Goal: Task Accomplishment & Management: Complete application form

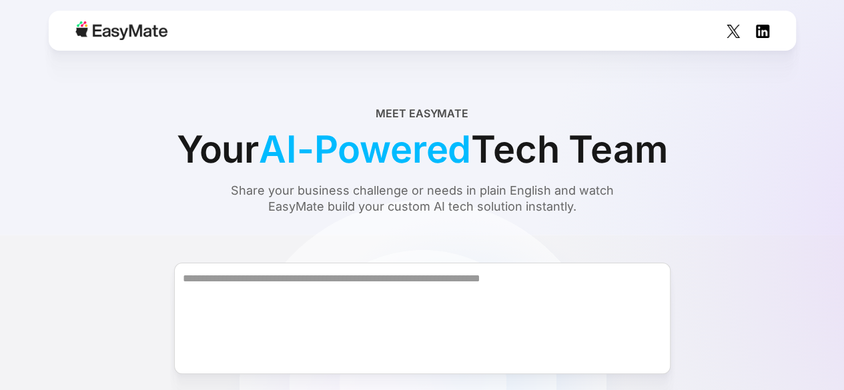
click at [556, 240] on form "Join our private beta Already joined? Sign in." at bounding box center [422, 348] width 780 height 218
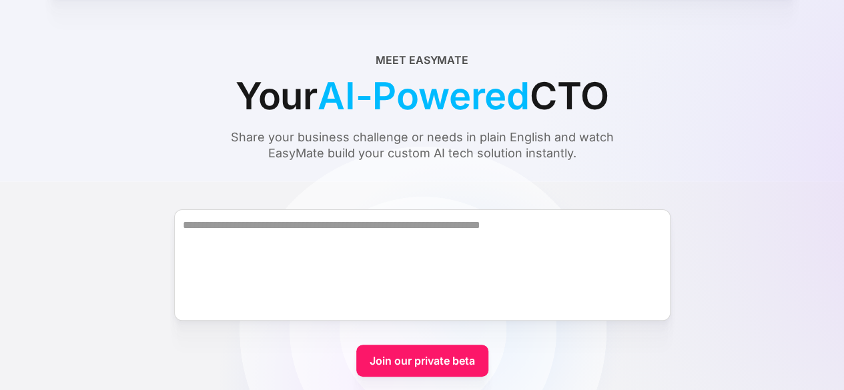
scroll to position [107, 0]
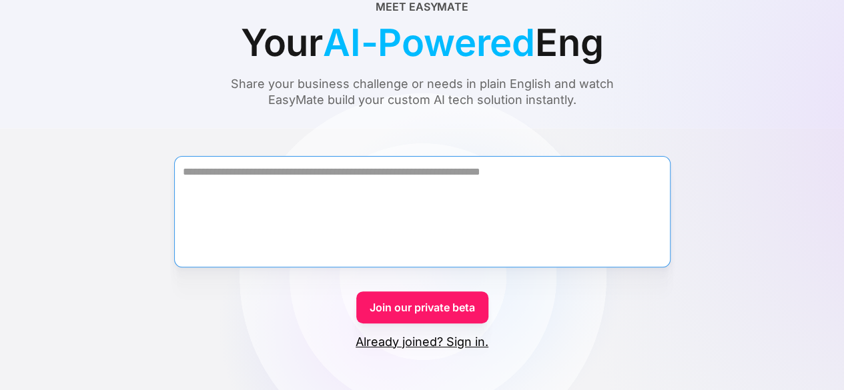
click at [447, 214] on textarea "Form" at bounding box center [422, 211] width 497 height 111
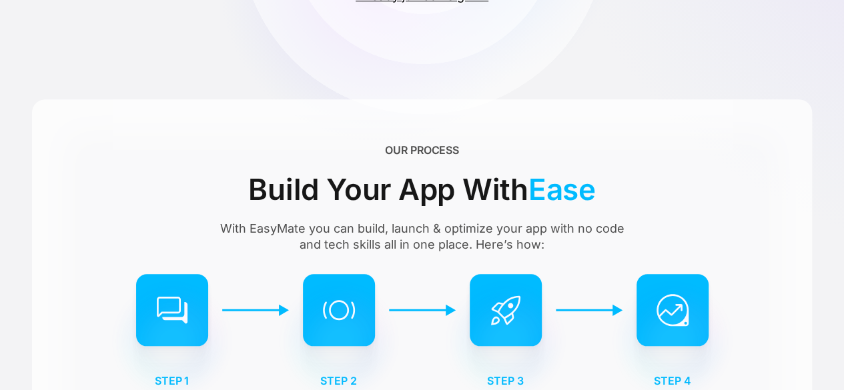
scroll to position [0, 0]
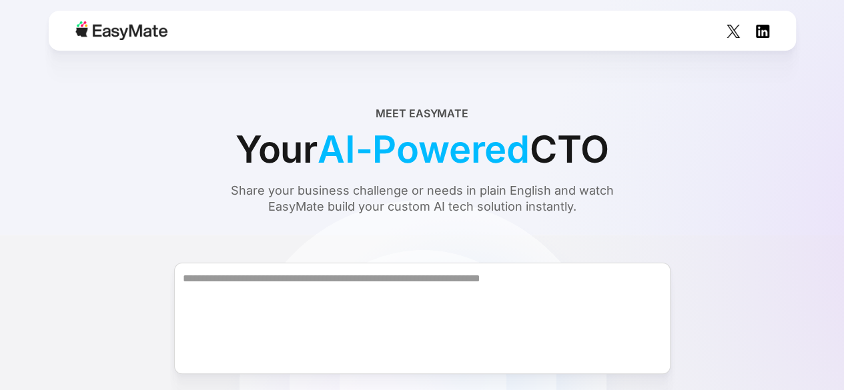
drag, startPoint x: 760, startPoint y: 248, endPoint x: 659, endPoint y: 314, distance: 121.4
click at [760, 248] on form "Join our private beta Already joined? Sign in." at bounding box center [422, 348] width 780 height 218
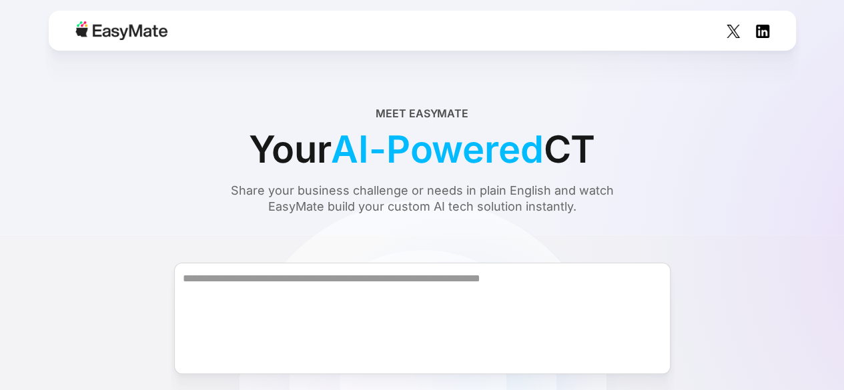
click at [610, 375] on form "Join our private beta Already joined? Sign in." at bounding box center [422, 348] width 780 height 218
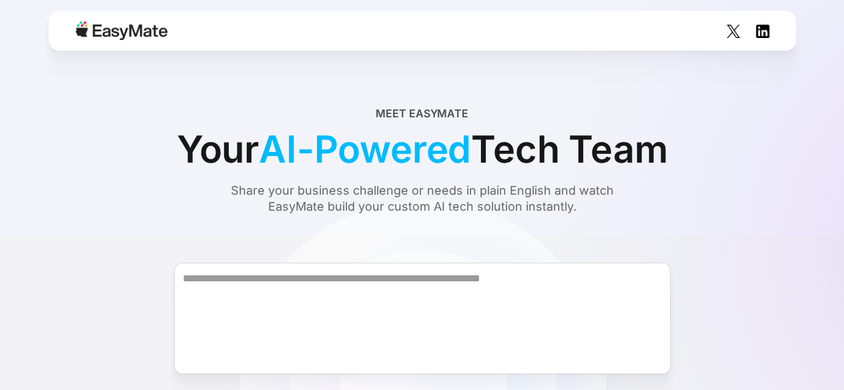
click at [380, 161] on span "AI-Powered" at bounding box center [365, 149] width 212 height 56
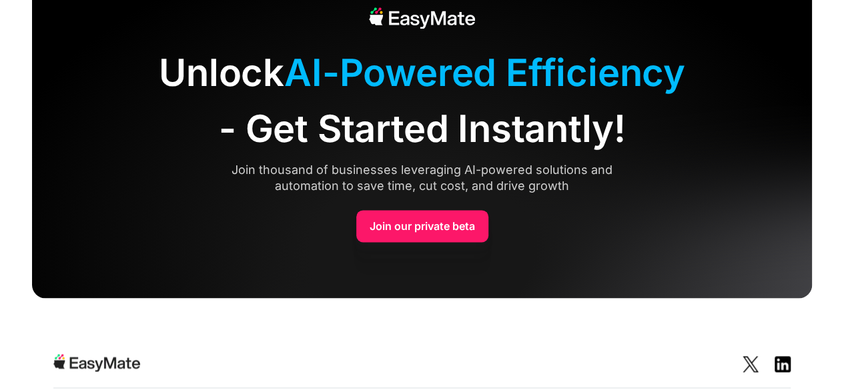
scroll to position [3361, 0]
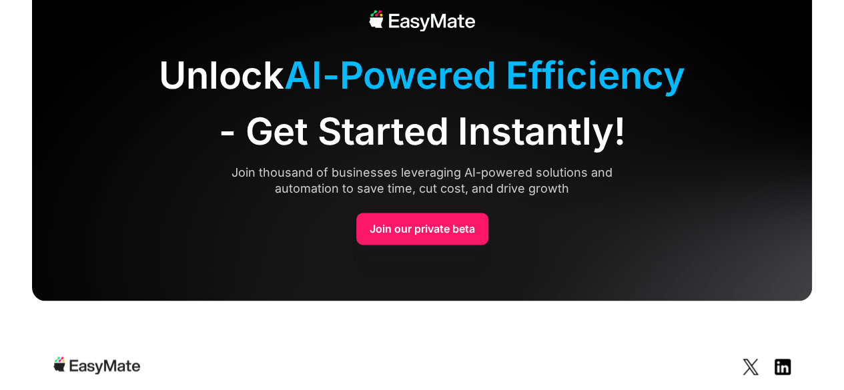
click at [408, 228] on link "Join our private beta" at bounding box center [422, 229] width 132 height 32
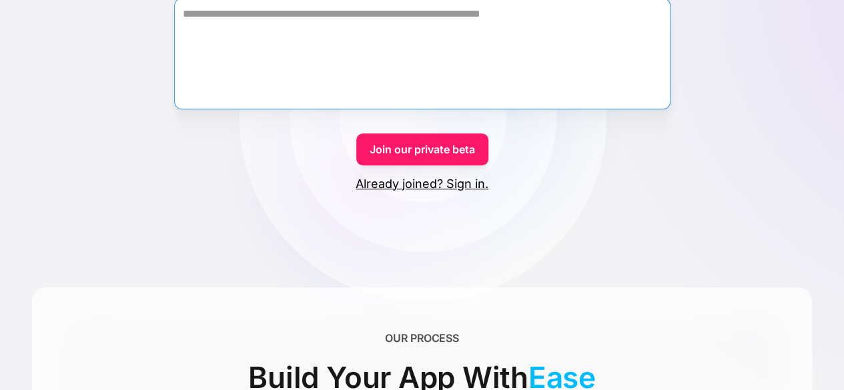
scroll to position [263, 0]
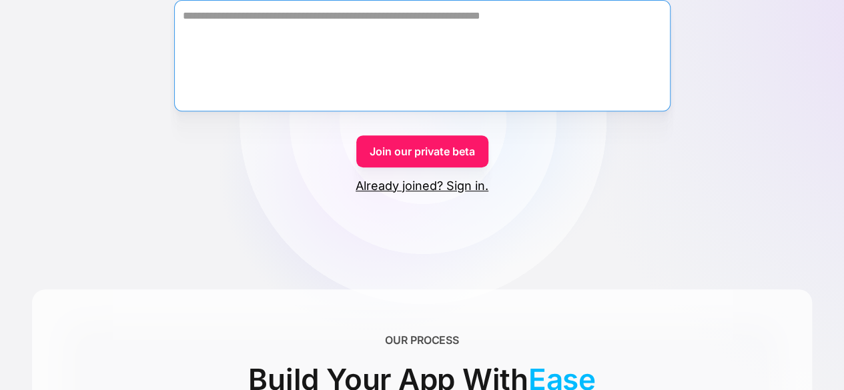
click at [386, 42] on textarea "Form" at bounding box center [422, 55] width 497 height 111
click at [385, 13] on textarea "Form" at bounding box center [422, 55] width 497 height 111
